Goal: Task Accomplishment & Management: Complete application form

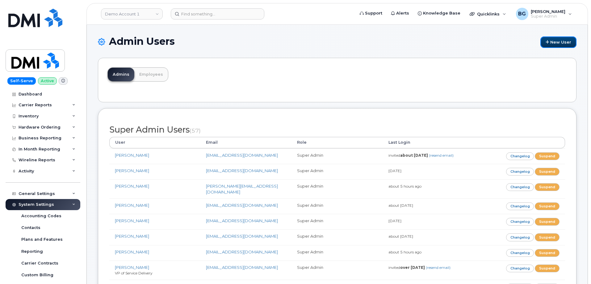
click at [561, 41] on link "New User" at bounding box center [559, 41] width 36 height 11
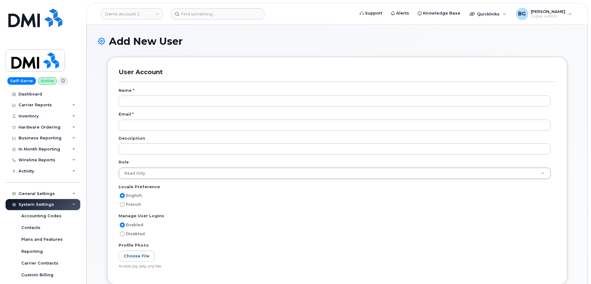
select select
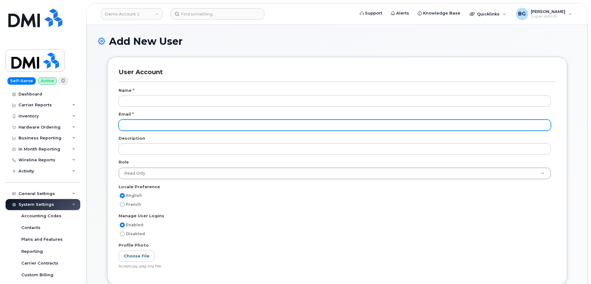
drag, startPoint x: 180, startPoint y: 126, endPoint x: 192, endPoint y: 114, distance: 16.4
click at [180, 126] on input "email" at bounding box center [335, 125] width 432 height 11
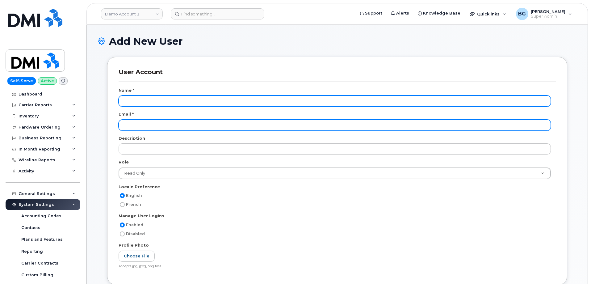
paste input "shearn@dminc.com"
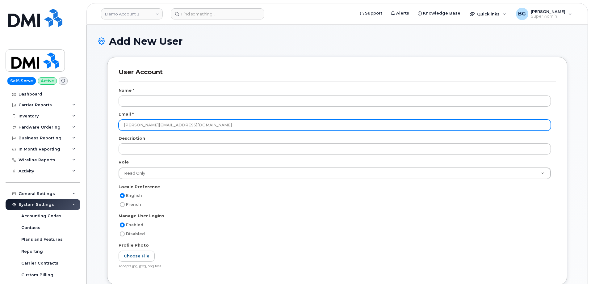
type input "shearn@dminc.com"
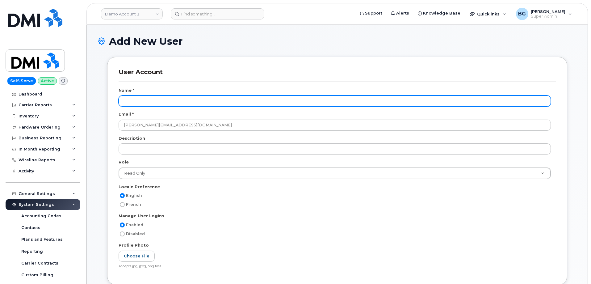
drag, startPoint x: 131, startPoint y: 104, endPoint x: 135, endPoint y: 104, distance: 3.7
click at [131, 104] on input "text" at bounding box center [335, 100] width 432 height 11
paste input "Stephanie Hearn"
type input "Stephanie Hearn"
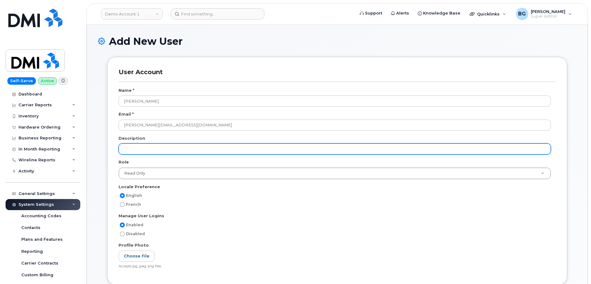
click at [163, 151] on input "text" at bounding box center [335, 148] width 432 height 11
paste input "Manager"
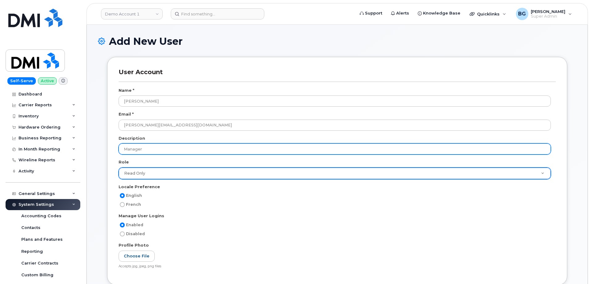
type input "Manager"
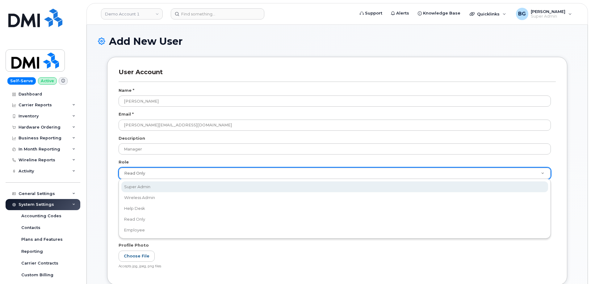
select select "super_admin"
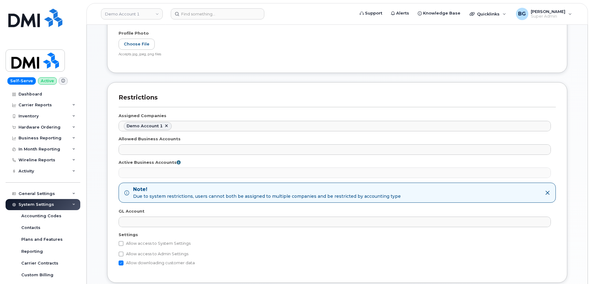
scroll to position [247, 0]
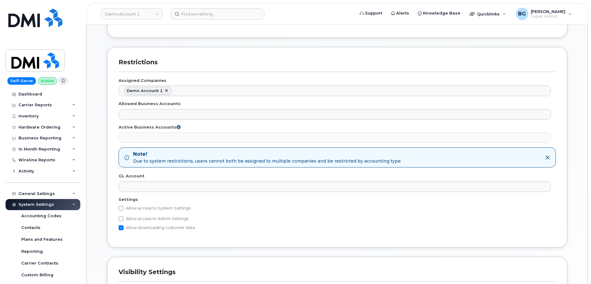
click at [132, 207] on label "Allow access to System Settings" at bounding box center [155, 207] width 72 height 7
click at [124, 207] on input "Allow access to System Settings" at bounding box center [121, 208] width 5 height 5
checkbox input "true"
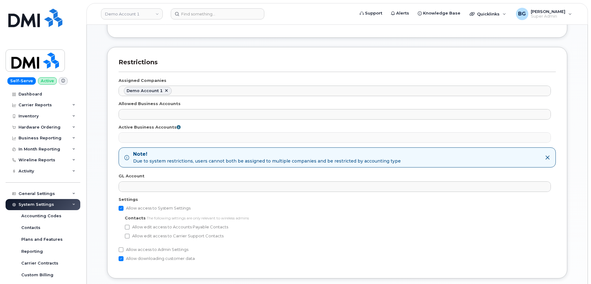
click at [140, 226] on label "Allow edit access to Accounts Payable Contacts" at bounding box center [176, 226] width 103 height 7
click at [130, 226] on input "Allow edit access to Accounts Payable Contacts" at bounding box center [127, 227] width 5 height 5
checkbox input "true"
click at [143, 234] on label "Allow edit access to Carrier Support Contacts" at bounding box center [174, 235] width 99 height 7
click at [130, 234] on input "Allow edit access to Carrier Support Contacts" at bounding box center [127, 236] width 5 height 5
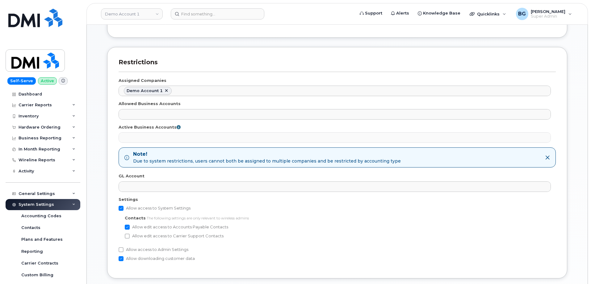
checkbox input "true"
click at [139, 249] on label "Allow access to Admin Settings" at bounding box center [154, 249] width 70 height 7
click at [124, 249] on input "Allow access to Admin Settings" at bounding box center [121, 249] width 5 height 5
checkbox input "true"
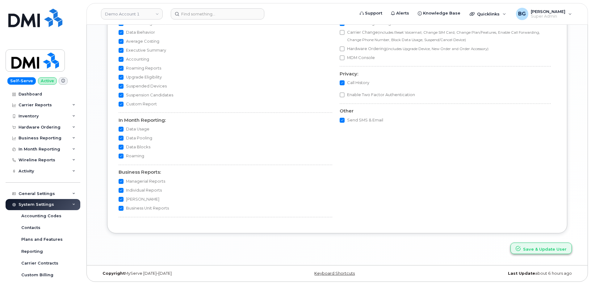
scroll to position [566, 0]
click at [537, 251] on button "Save & Update User" at bounding box center [541, 247] width 61 height 11
